Goal: Task Accomplishment & Management: Use online tool/utility

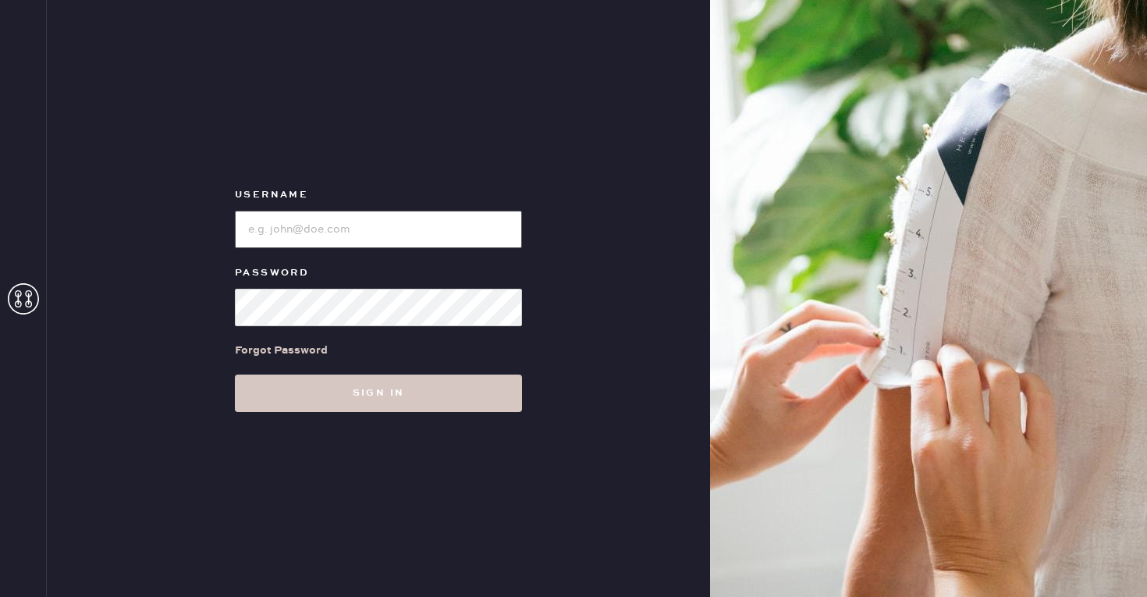
type input "reformationscottsdale"
click at [398, 340] on div "Forgot Password" at bounding box center [378, 350] width 287 height 48
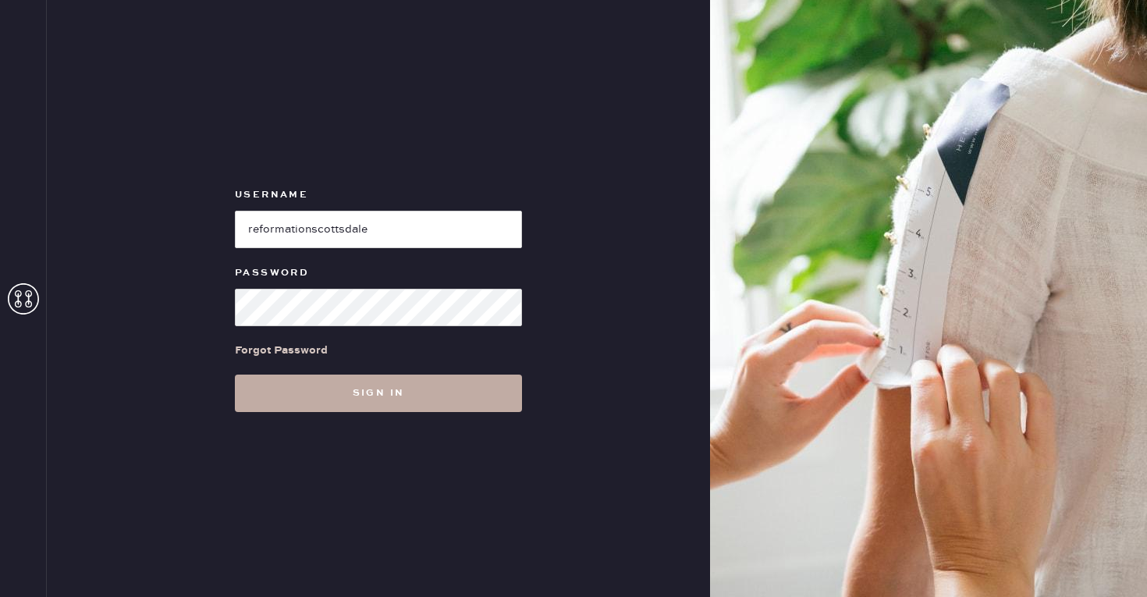
click at [379, 392] on button "Sign in" at bounding box center [378, 393] width 287 height 37
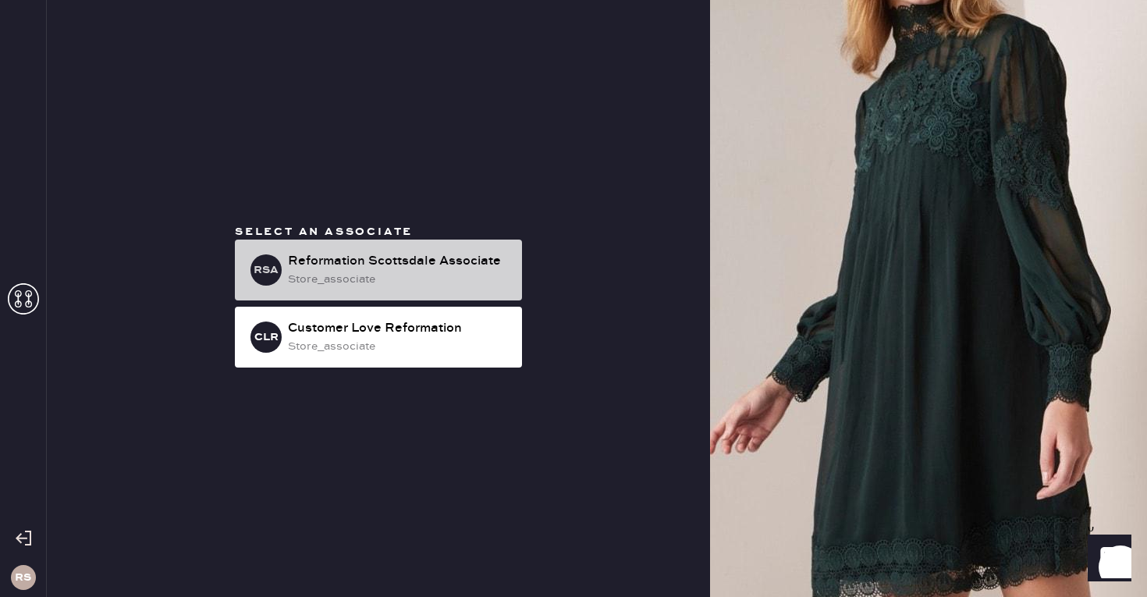
click at [391, 270] on div "Reformation Scottsdale Associate" at bounding box center [399, 261] width 222 height 19
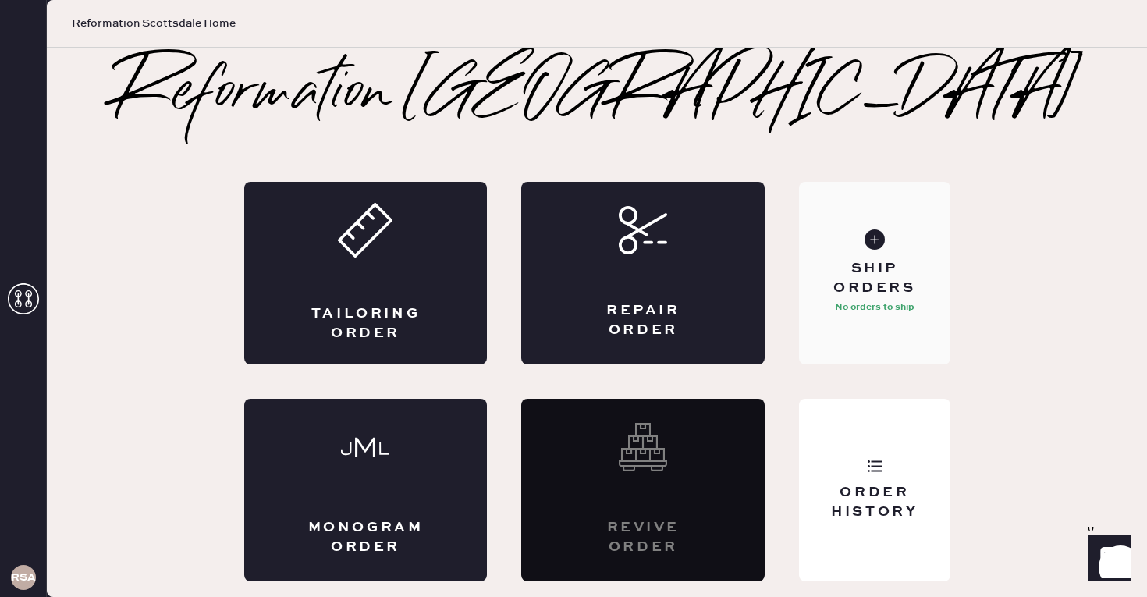
click at [799, 240] on div "Ship Orders No orders to ship" at bounding box center [874, 273] width 151 height 183
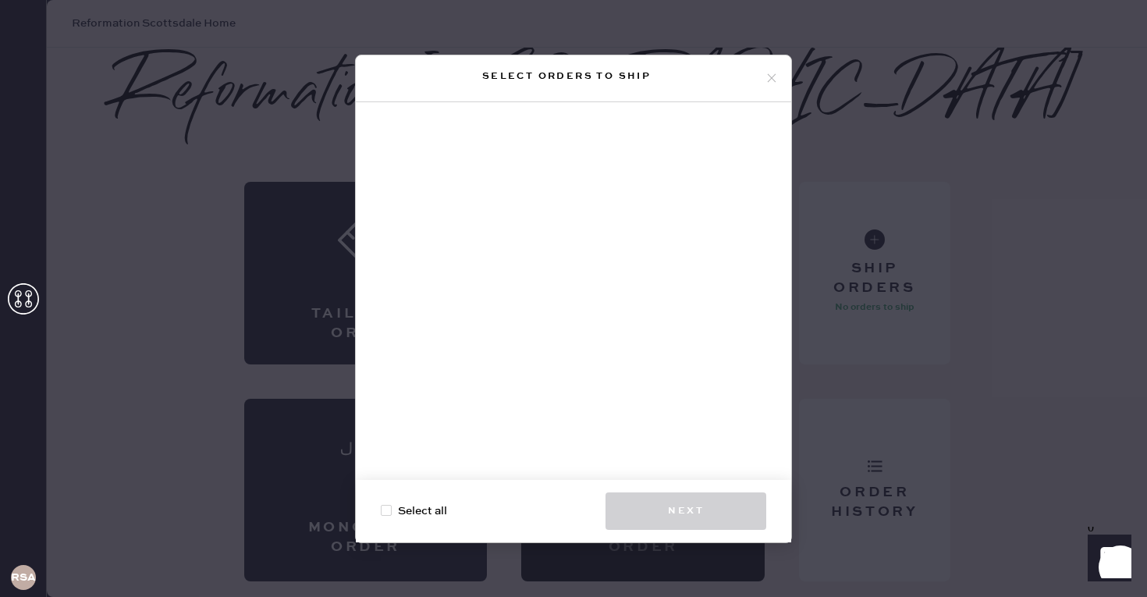
click at [773, 84] on icon at bounding box center [772, 78] width 14 height 14
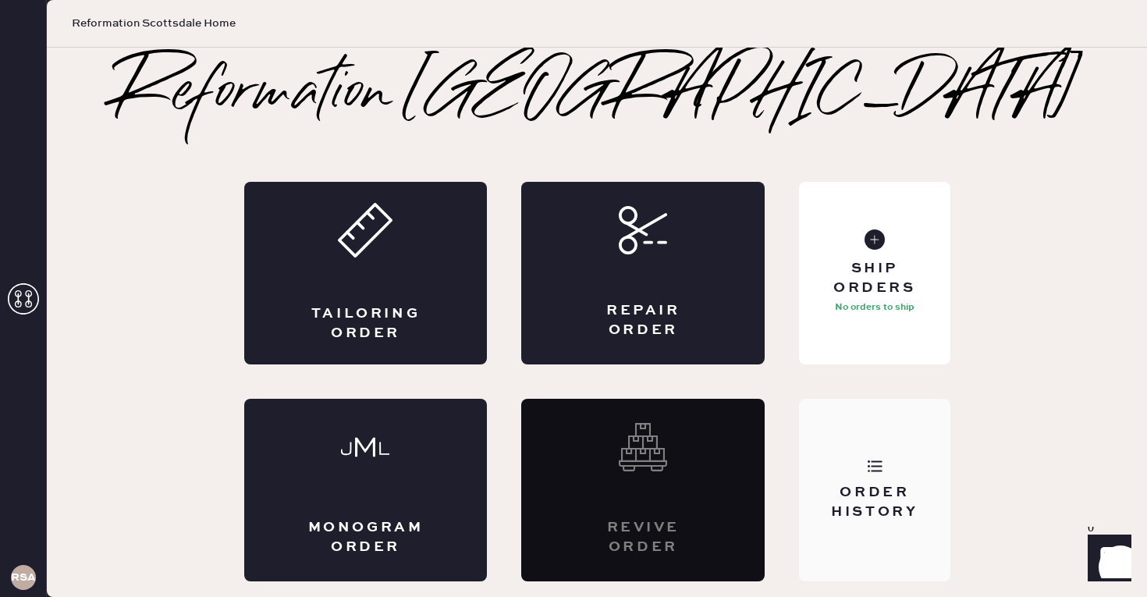
click at [866, 414] on div "Order History" at bounding box center [874, 490] width 151 height 183
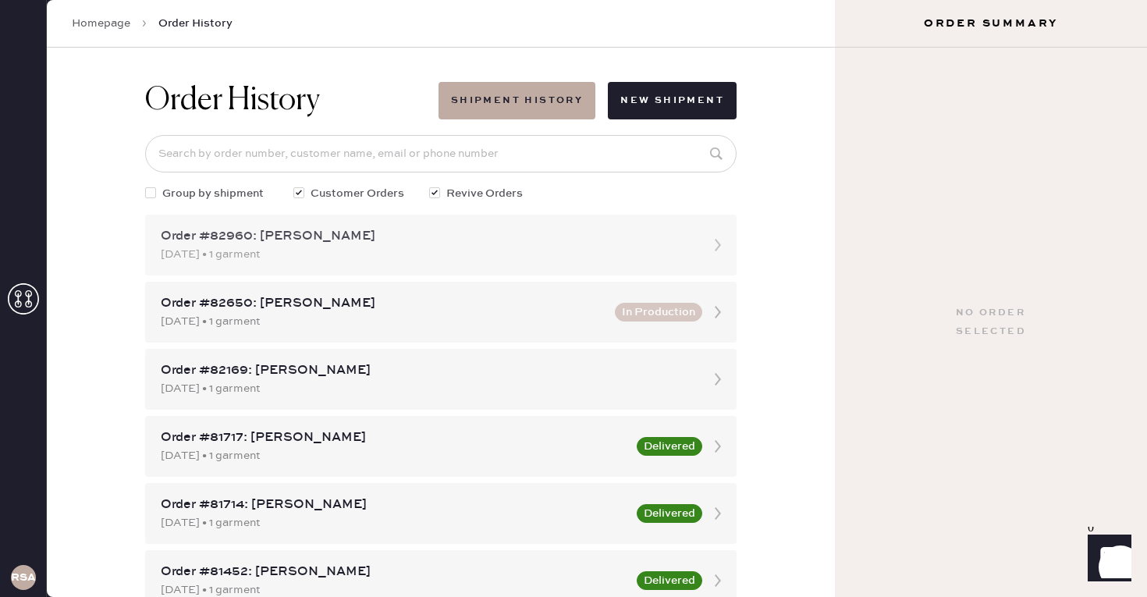
click at [400, 245] on div "Order #82960: [PERSON_NAME]" at bounding box center [427, 236] width 532 height 19
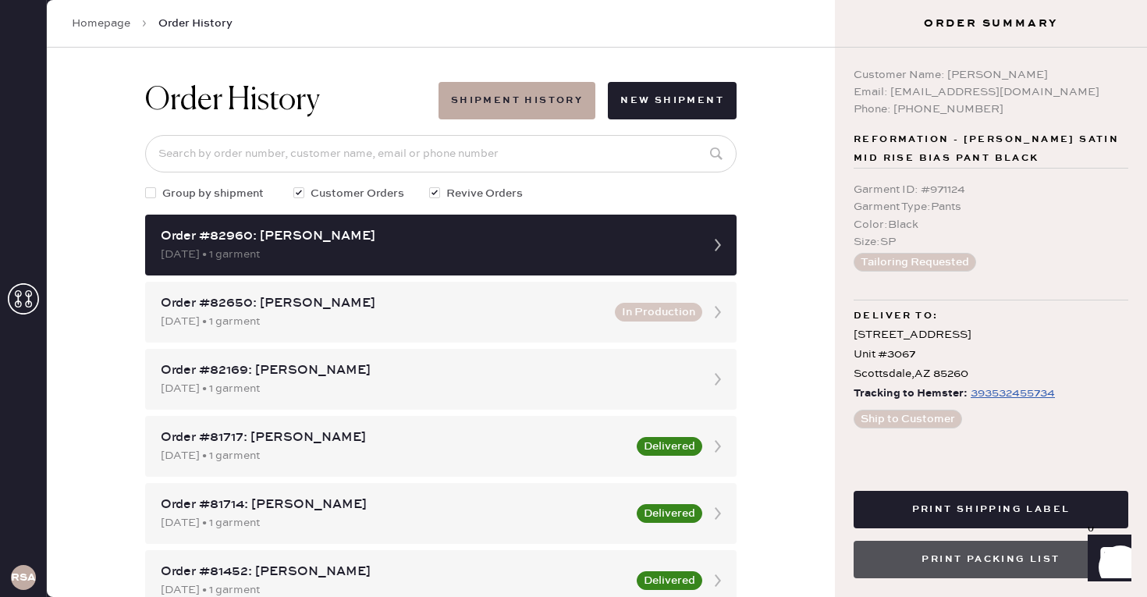
click at [937, 549] on button "Print Packing List" at bounding box center [991, 559] width 275 height 37
